Goal: Task Accomplishment & Management: Use online tool/utility

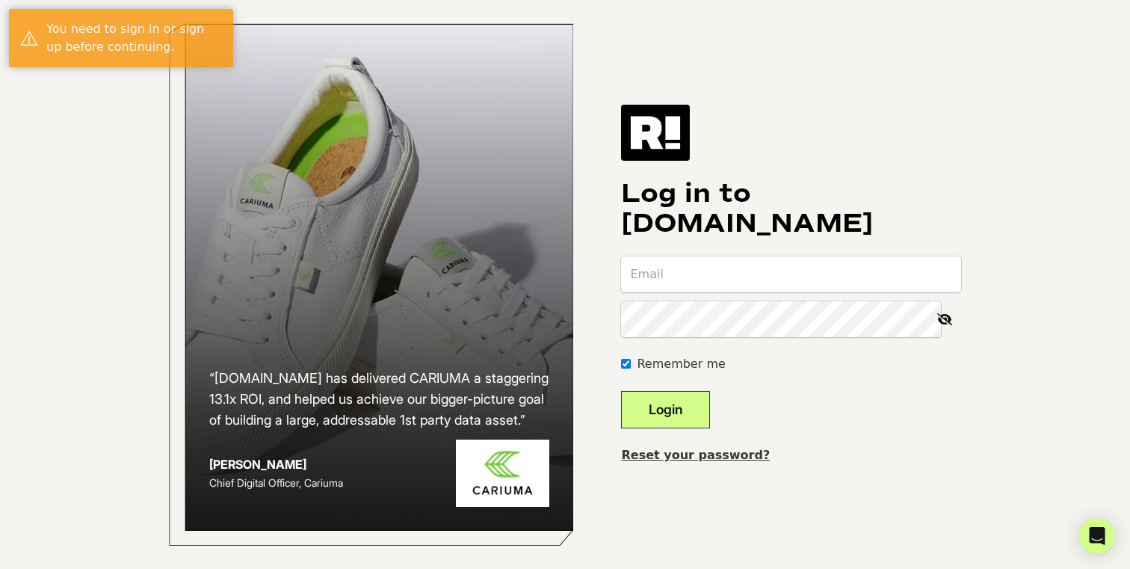
type input "zack@audienhearing.com"
click at [687, 417] on button "Login" at bounding box center [665, 409] width 89 height 37
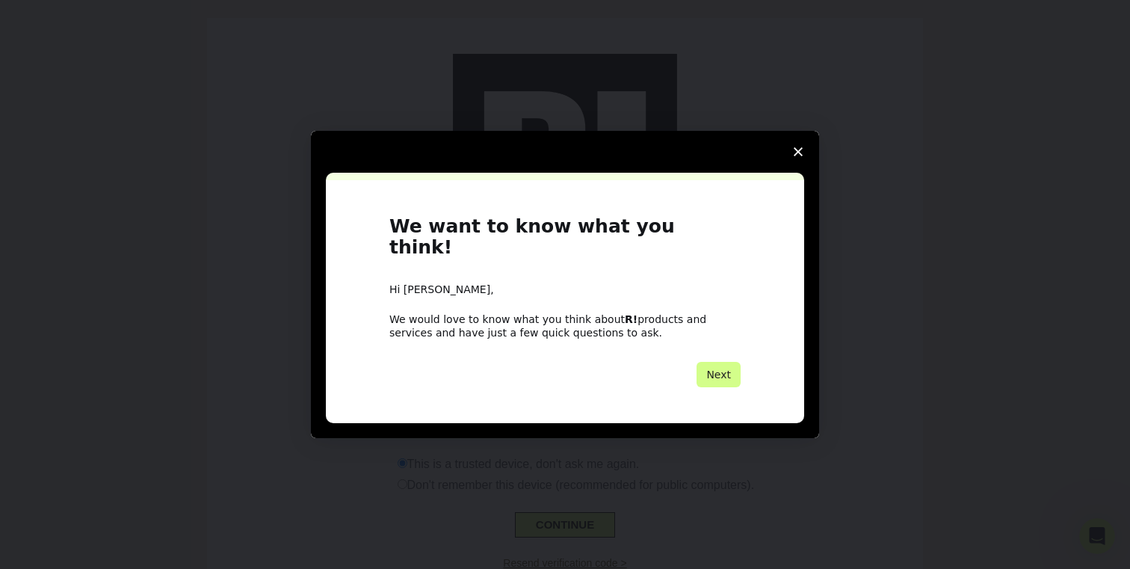
click at [801, 156] on icon "Close survey" at bounding box center [798, 151] width 9 height 9
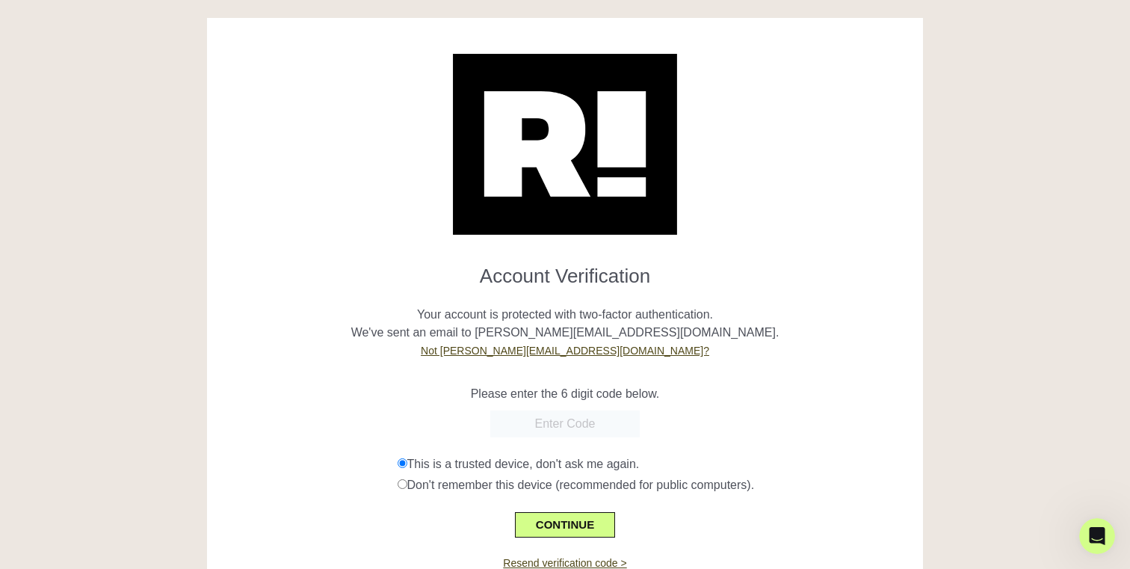
click at [617, 425] on input "text" at bounding box center [565, 423] width 150 height 27
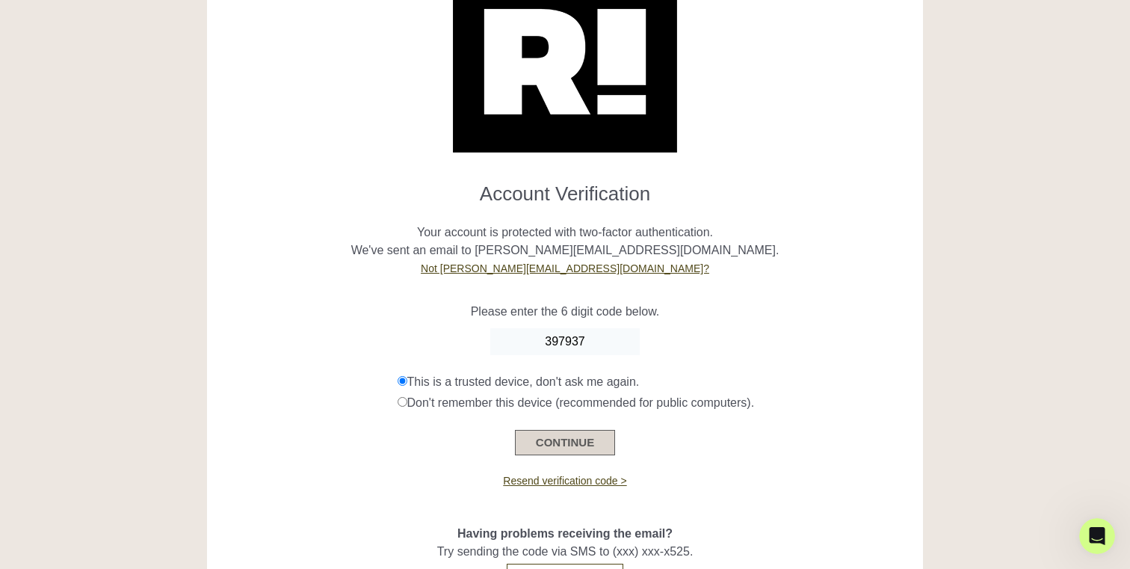
scroll to position [86, 0]
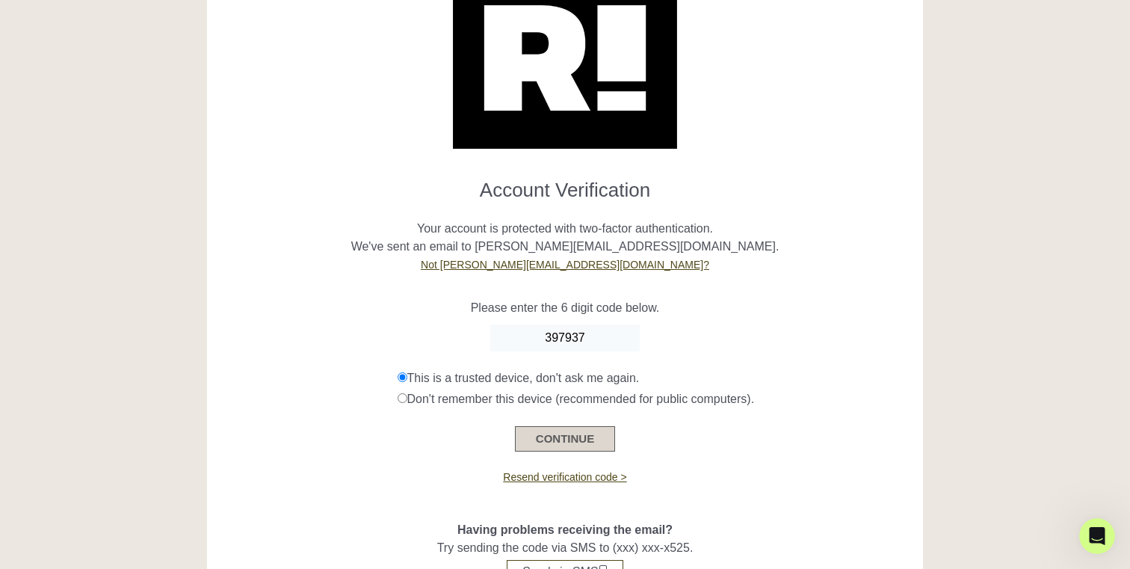
type input "397937"
click at [594, 445] on button "CONTINUE" at bounding box center [565, 438] width 100 height 25
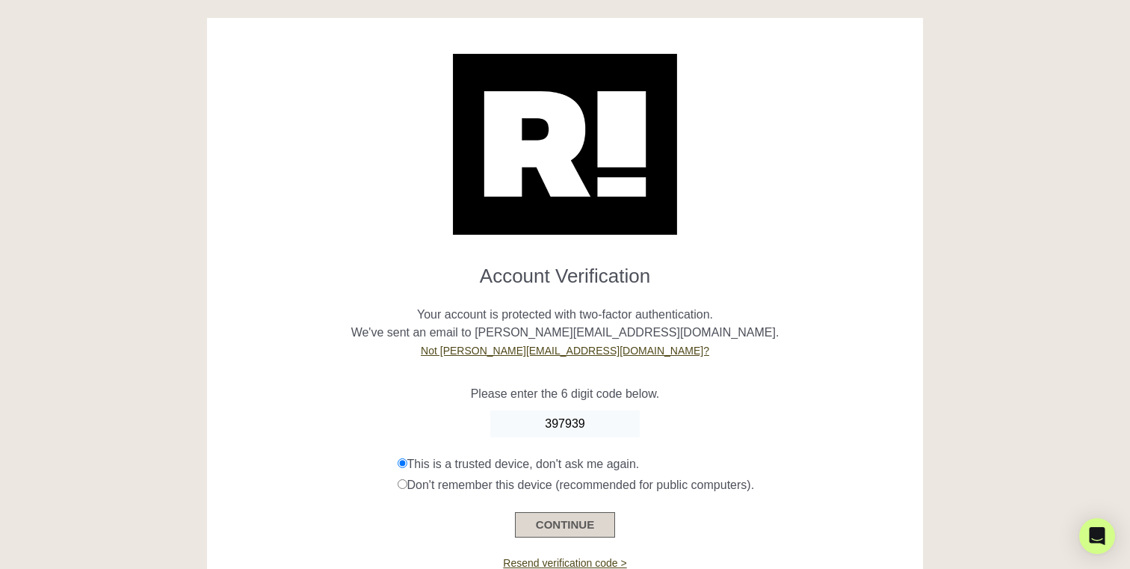
type input "397939"
click at [575, 531] on button "CONTINUE" at bounding box center [565, 524] width 100 height 25
